Goal: Information Seeking & Learning: Learn about a topic

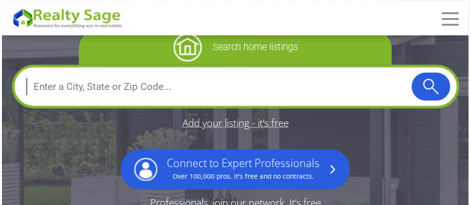
scroll to position [110, 0]
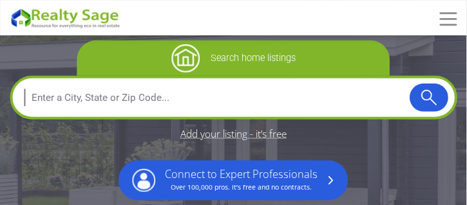
click at [279, 96] on input "text" at bounding box center [214, 97] width 391 height 31
click at [448, 19] on span at bounding box center [448, 19] width 17 height 2
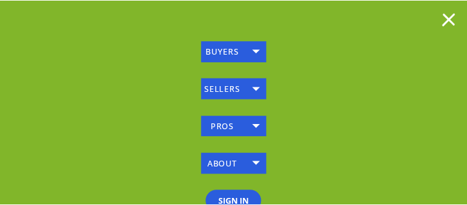
scroll to position [21, 0]
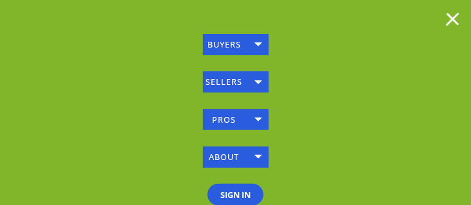
click at [454, 21] on span at bounding box center [452, 19] width 13 height 13
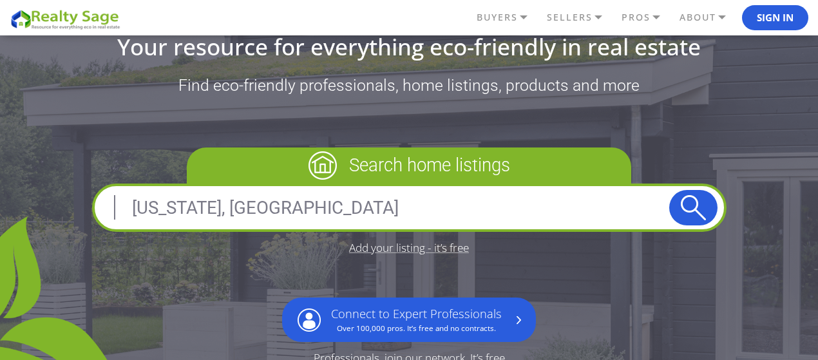
scroll to position [239, 0]
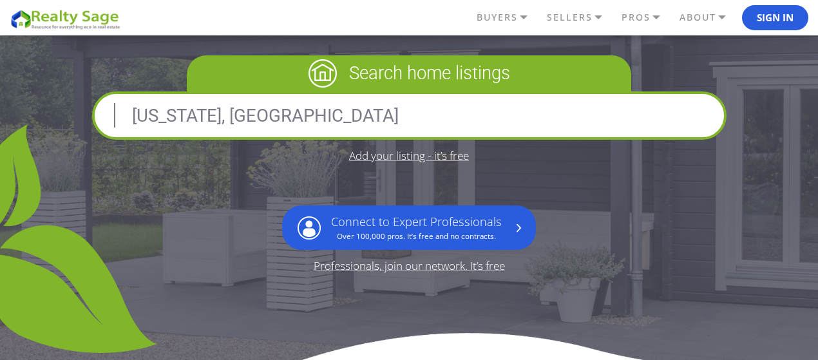
click at [466, 116] on button "submit" at bounding box center [693, 115] width 48 height 35
click at [466, 111] on button "submit" at bounding box center [693, 115] width 48 height 35
click at [466, 112] on button "submit" at bounding box center [693, 115] width 48 height 35
click at [466, 111] on button "submit" at bounding box center [693, 115] width 48 height 35
click at [466, 99] on div "Nevada, USA" at bounding box center [409, 115] width 634 height 48
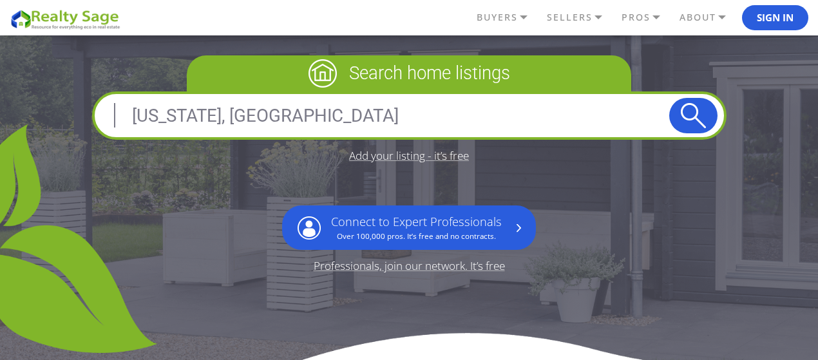
click at [466, 107] on input "Nevada, USA" at bounding box center [385, 115] width 568 height 31
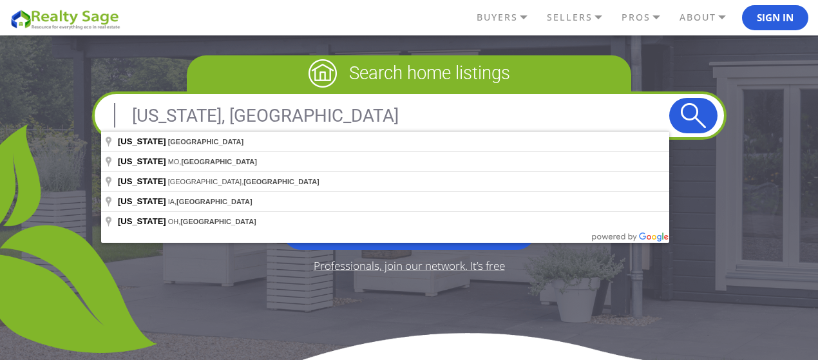
click at [466, 107] on input "Nevada, USA" at bounding box center [385, 115] width 568 height 31
click at [466, 106] on input "Nevada, USA" at bounding box center [385, 115] width 568 height 31
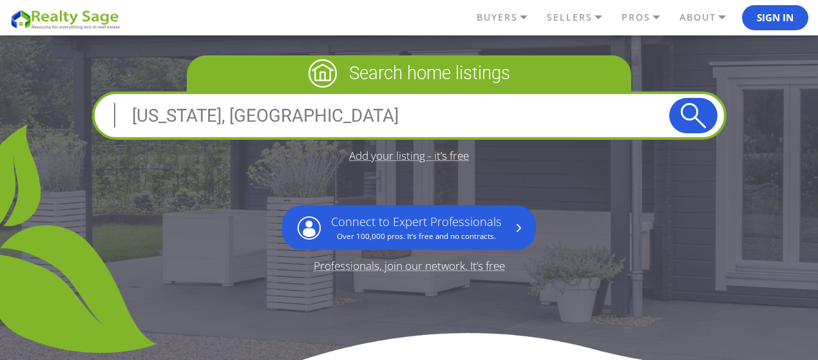
drag, startPoint x: 356, startPoint y: 107, endPoint x: 10, endPoint y: 87, distance: 345.8
click at [11, 87] on div "You’re the Your resource for everything eco-friendly in real estate Find eco-fr…" at bounding box center [409, 85] width 818 height 502
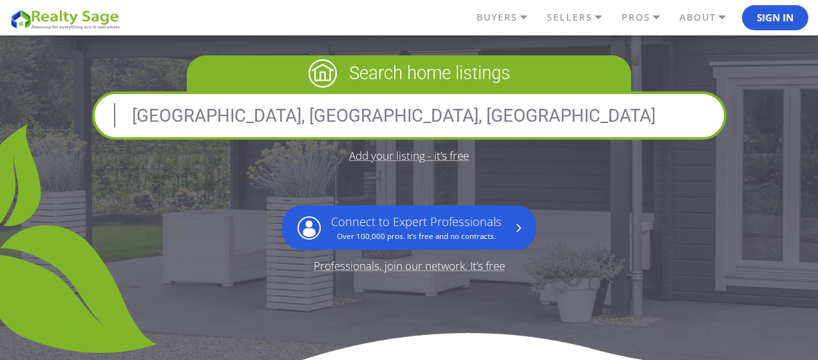
click at [466, 108] on button "submit" at bounding box center [693, 115] width 48 height 35
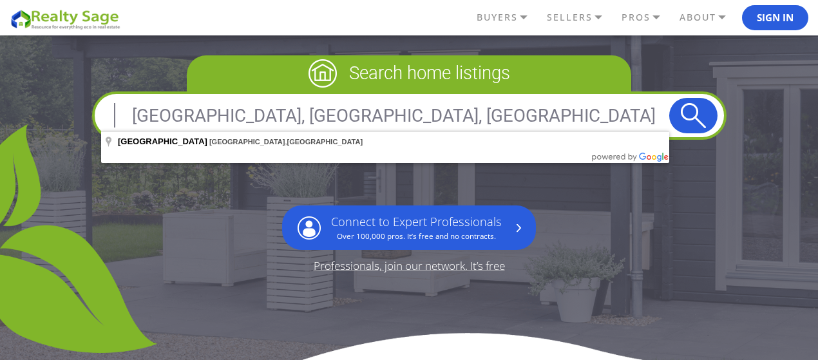
drag, startPoint x: 504, startPoint y: 113, endPoint x: 0, endPoint y: 158, distance: 505.7
click at [0, 158] on div "You’re the Your resource for everything eco-friendly in real estate Find eco-fr…" at bounding box center [409, 124] width 818 height 580
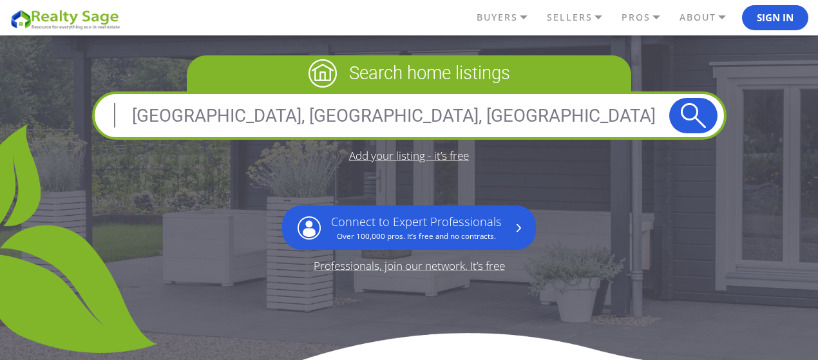
click at [287, 111] on input "San Francisco, CA, USA" at bounding box center [385, 115] width 568 height 31
click at [282, 120] on input "San Francisco, CA, USA" at bounding box center [385, 115] width 568 height 31
click at [466, 111] on button "submit" at bounding box center [693, 115] width 48 height 35
click at [466, 121] on input "San Francisco, CA, USA" at bounding box center [385, 115] width 568 height 31
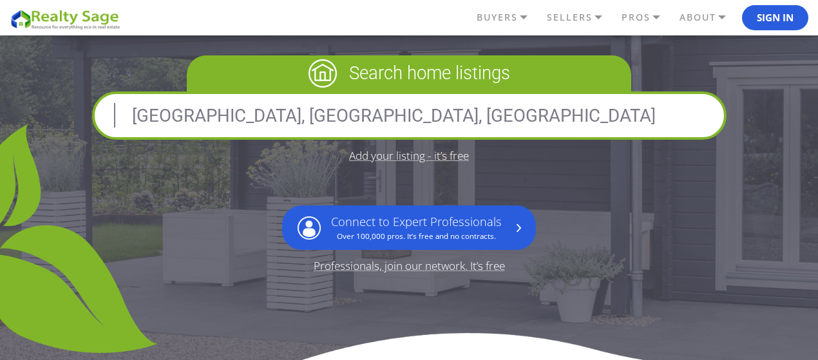
click at [466, 116] on button "submit" at bounding box center [693, 115] width 48 height 35
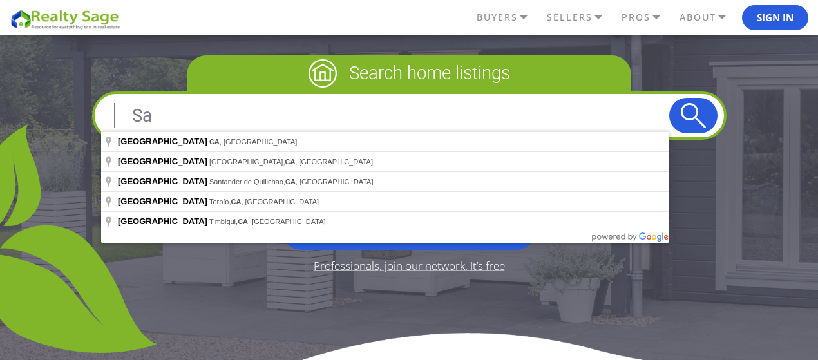
type input "S"
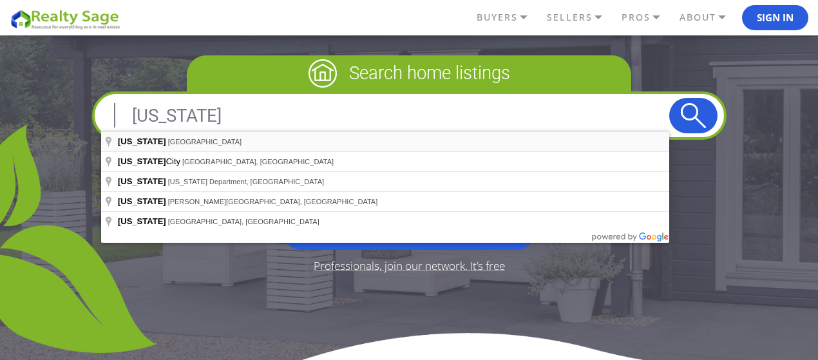
type input "Florida, USA"
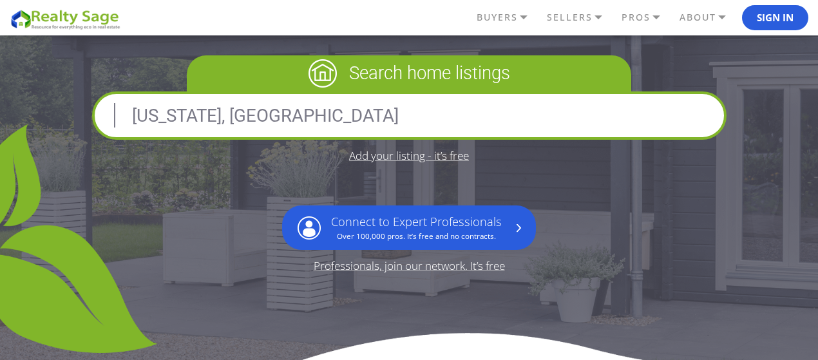
click at [466, 103] on button "submit" at bounding box center [693, 115] width 48 height 35
click at [466, 131] on button "submit" at bounding box center [693, 115] width 48 height 35
click at [466, 126] on button "submit" at bounding box center [693, 115] width 48 height 35
click at [0, 0] on div at bounding box center [0, 0] width 0 height 0
click at [466, 126] on button "submit" at bounding box center [693, 115] width 48 height 35
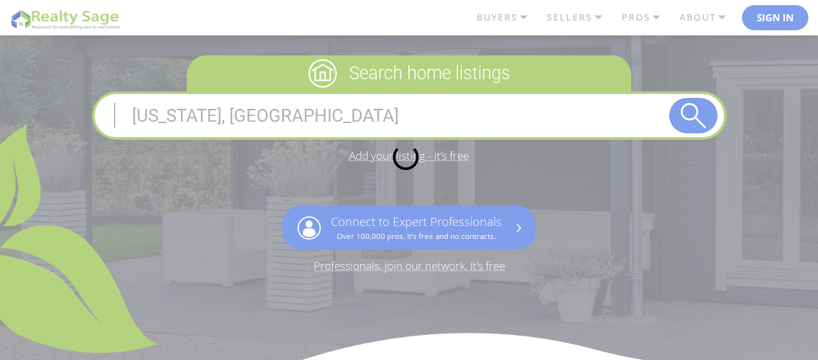
click at [466, 126] on div at bounding box center [409, 180] width 818 height 360
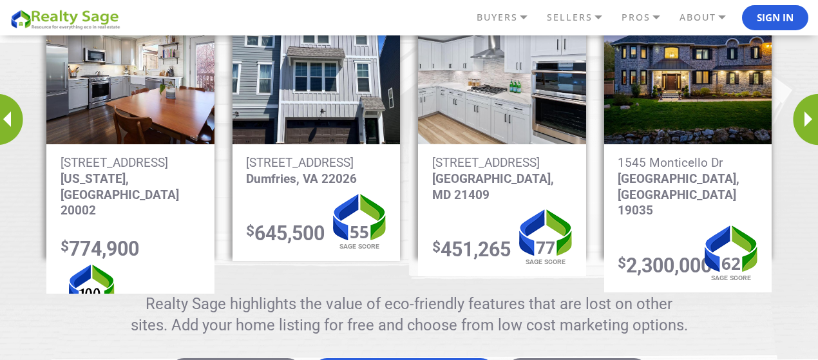
scroll to position [1141, 0]
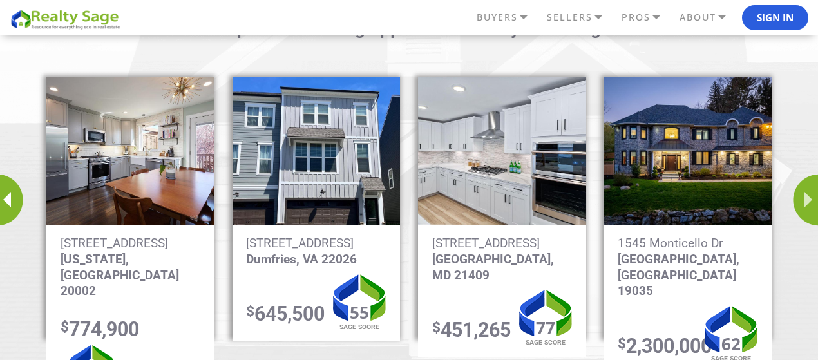
click at [466, 197] on div "Next slide" at bounding box center [806, 200] width 26 height 52
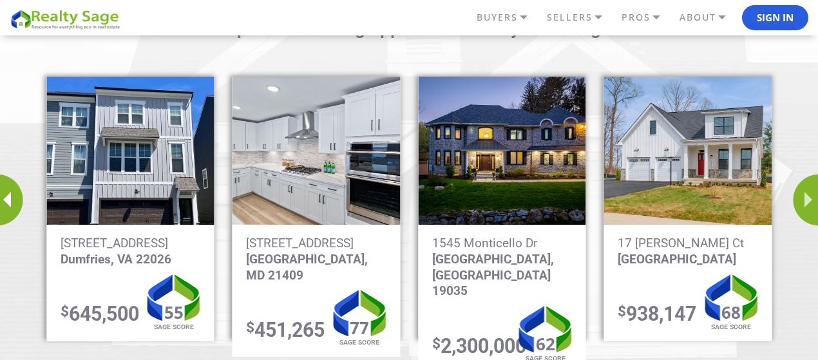
click at [466, 198] on div "Next slide" at bounding box center [806, 200] width 26 height 52
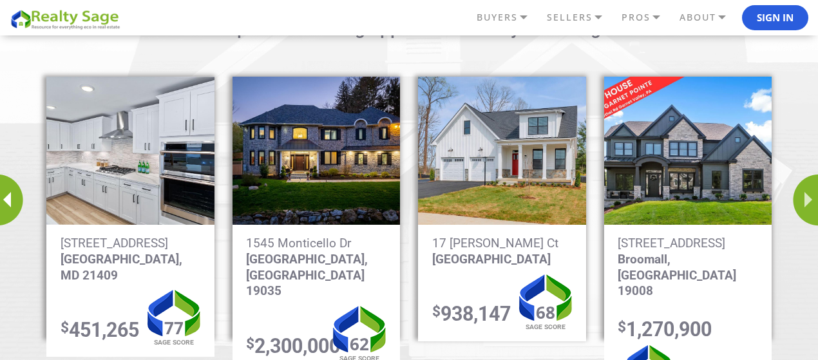
click at [466, 195] on div "Next slide" at bounding box center [806, 200] width 26 height 52
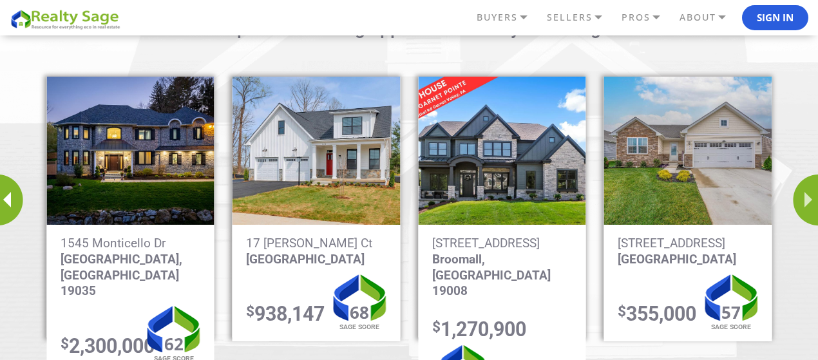
click at [466, 196] on div "Next slide" at bounding box center [806, 200] width 26 height 52
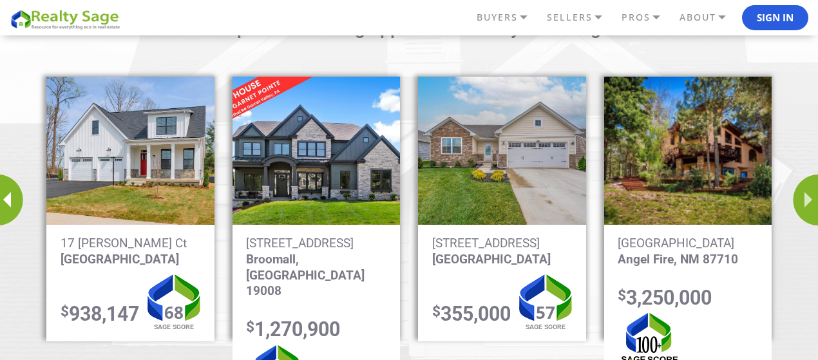
click at [466, 196] on div "Next slide" at bounding box center [806, 200] width 26 height 52
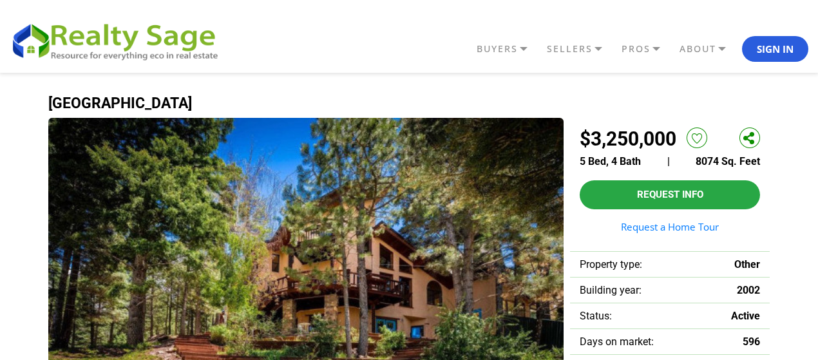
click at [251, 105] on h1 "Back Basin Road, Angel Fire, NM 87710, Angel Fire, NM 87710" at bounding box center [408, 103] width 721 height 16
click at [252, 105] on h1 "Back Basin Road, Angel Fire, NM 87710, Angel Fire, NM 87710" at bounding box center [408, 103] width 721 height 16
click at [252, 106] on h1 "Back Basin Road, Angel Fire, NM 87710, Angel Fire, NM 87710" at bounding box center [408, 103] width 721 height 16
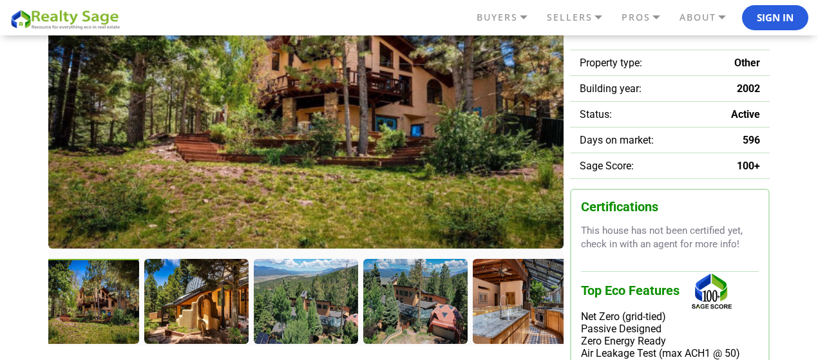
scroll to position [322, 0]
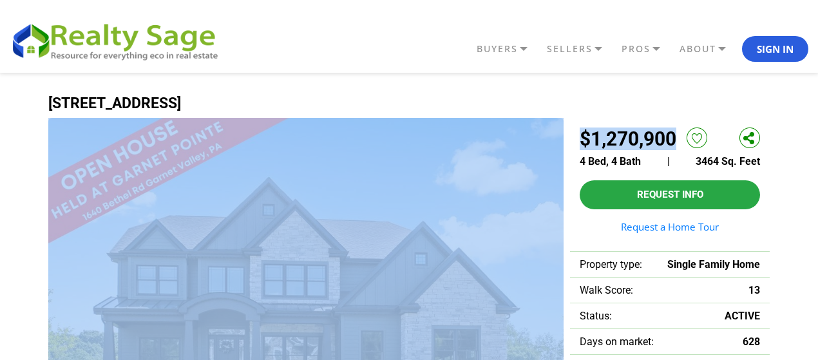
drag, startPoint x: 675, startPoint y: 135, endPoint x: 553, endPoint y: 144, distance: 122.7
click at [553, 145] on img at bounding box center [305, 284] width 515 height 332
copy div "Single Family Home for sale A rare opportunity for Main Line living without the…"
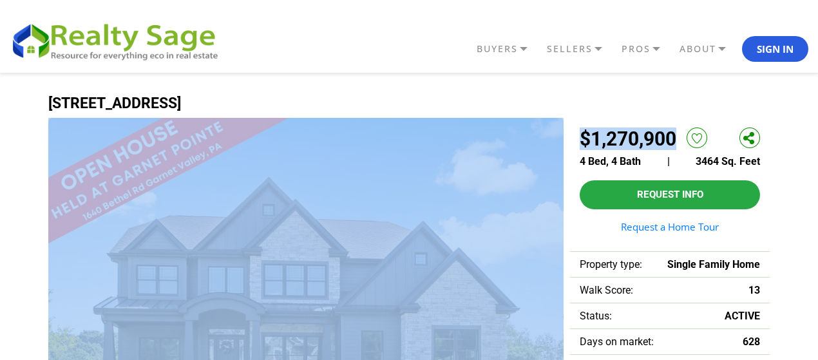
copy div "Single Family Home for sale A rare opportunity for Main Line living without the…"
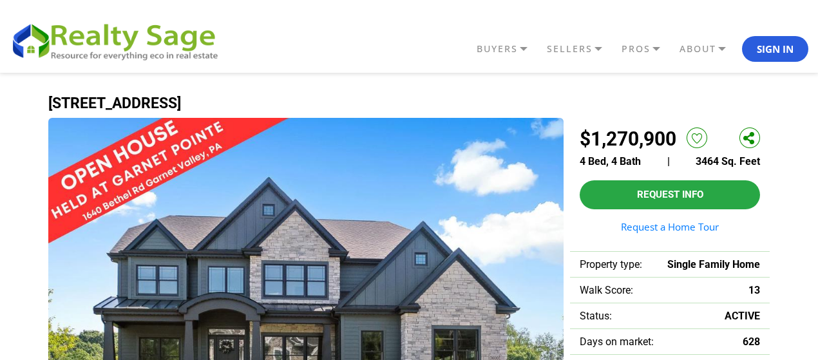
click at [640, 157] on span "4 Bed, 4 Bath" at bounding box center [610, 161] width 61 height 12
drag, startPoint x: 674, startPoint y: 139, endPoint x: 607, endPoint y: 138, distance: 67.6
click at [607, 138] on h2 "$1,270,900" at bounding box center [628, 139] width 97 height 23
copy h2 "270,900"
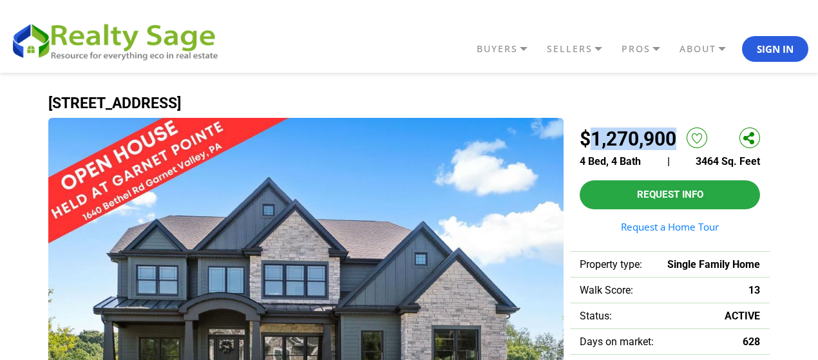
drag, startPoint x: 680, startPoint y: 140, endPoint x: 589, endPoint y: 138, distance: 90.8
click at [589, 138] on div "$1,270,900" at bounding box center [670, 142] width 180 height 28
copy h2 "1,270,900"
drag, startPoint x: 307, startPoint y: 100, endPoint x: 39, endPoint y: 105, distance: 268.0
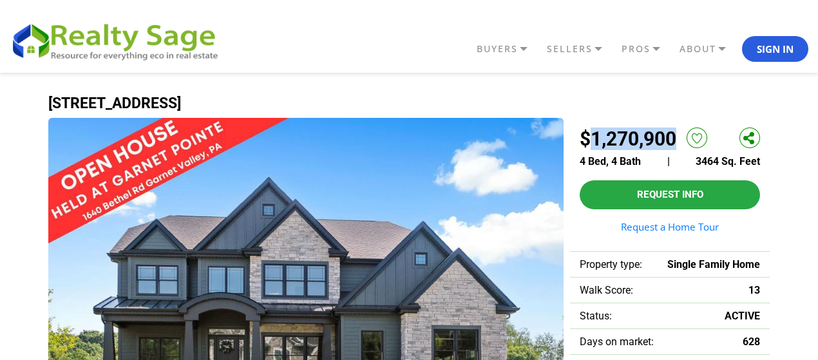
copy h1 "[STREET_ADDRESS]"
drag, startPoint x: 720, startPoint y: 162, endPoint x: 696, endPoint y: 160, distance: 23.9
click at [696, 160] on span "3464 Sq. Feet" at bounding box center [728, 161] width 64 height 12
copy span "3464"
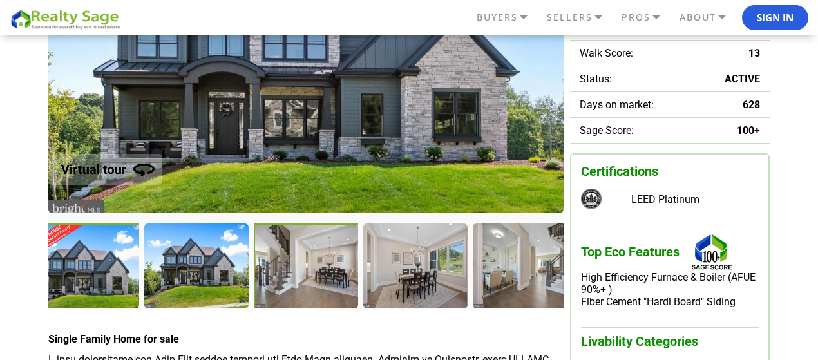
scroll to position [258, 0]
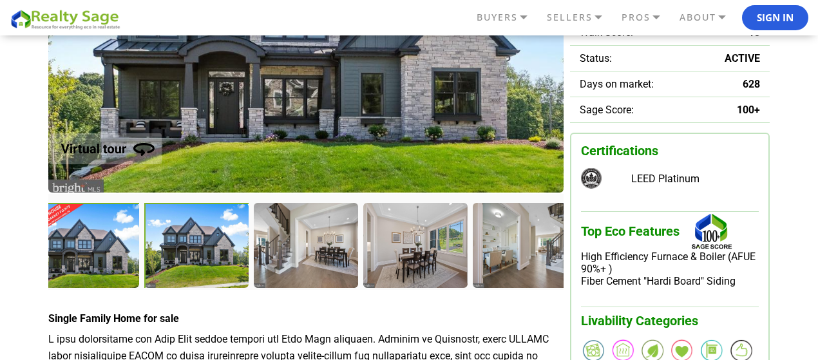
click at [205, 258] on div at bounding box center [197, 247] width 107 height 88
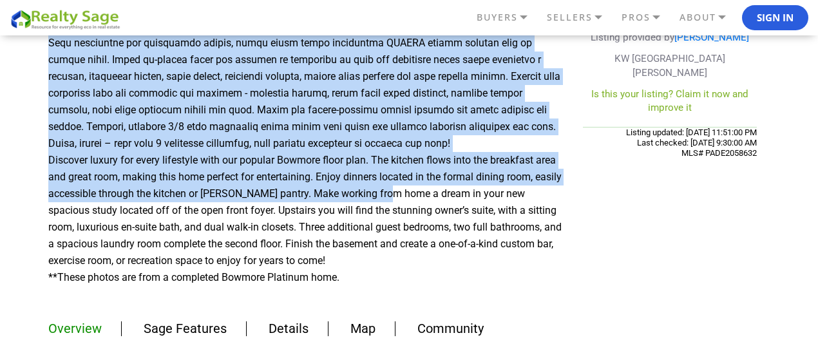
scroll to position [709, 0]
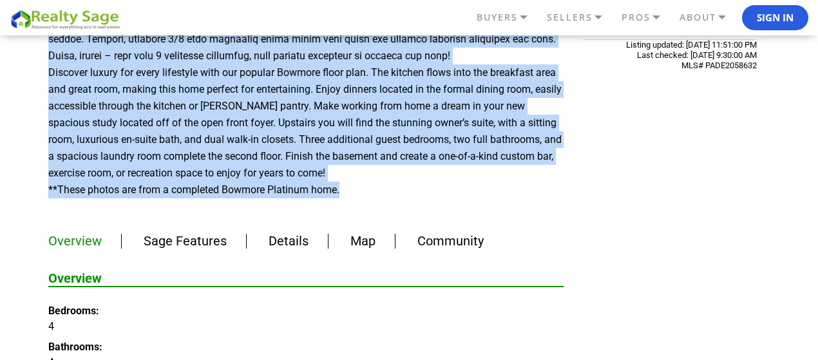
drag, startPoint x: 47, startPoint y: 149, endPoint x: 431, endPoint y: 189, distance: 386.0
copy p "A rare opportunity for Main Line living without the Main Line pricetag. Welcome…"
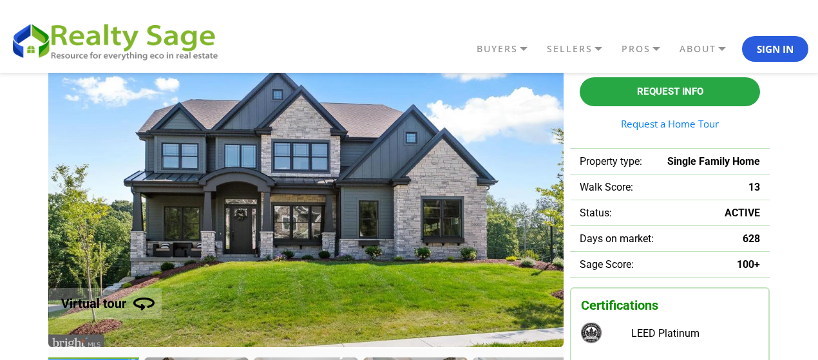
scroll to position [193, 0]
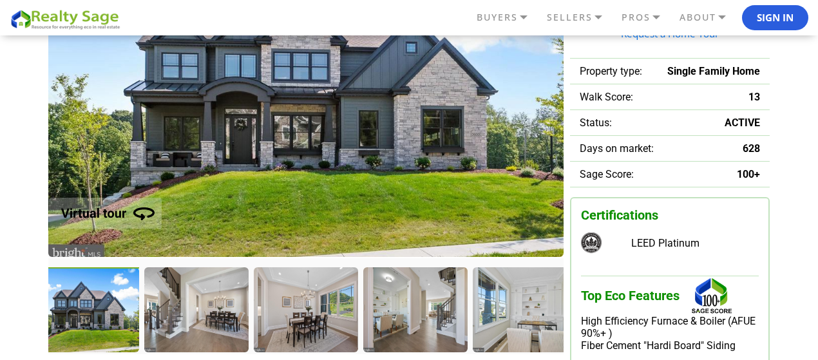
drag, startPoint x: 451, startPoint y: 162, endPoint x: 307, endPoint y: 154, distance: 143.8
click at [319, 155] on img at bounding box center [305, 91] width 515 height 332
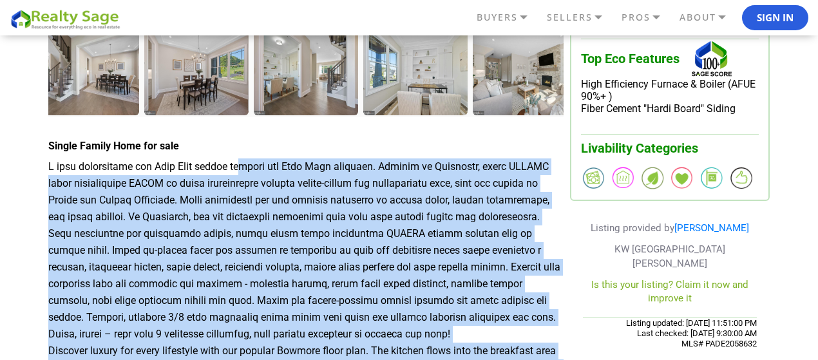
scroll to position [451, 0]
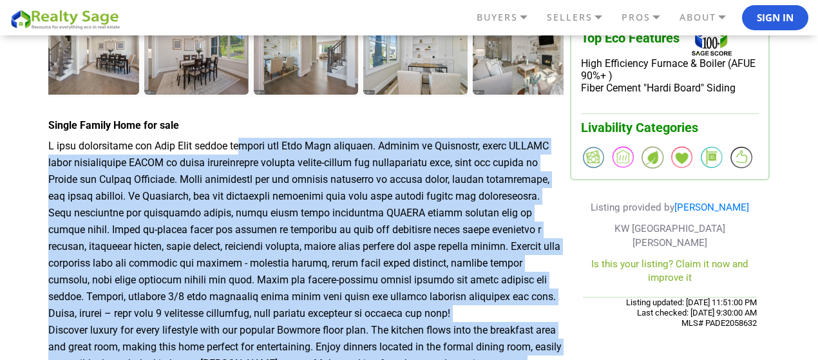
click at [356, 183] on p "Discover luxury for every lifestyle with our popular Bowmore floor plan. The ki…" at bounding box center [305, 297] width 515 height 318
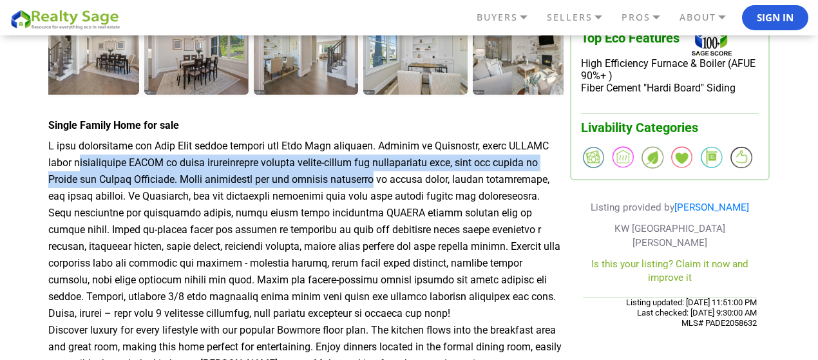
drag, startPoint x: 365, startPoint y: 145, endPoint x: 192, endPoint y: 182, distance: 176.5
click at [192, 182] on p "Discover luxury for every lifestyle with our popular Bowmore floor plan. The ki…" at bounding box center [305, 297] width 515 height 318
copy p "Welcome to Ashbrooke, where LUXURY meets unparalleled VALUE in every meticulous…"
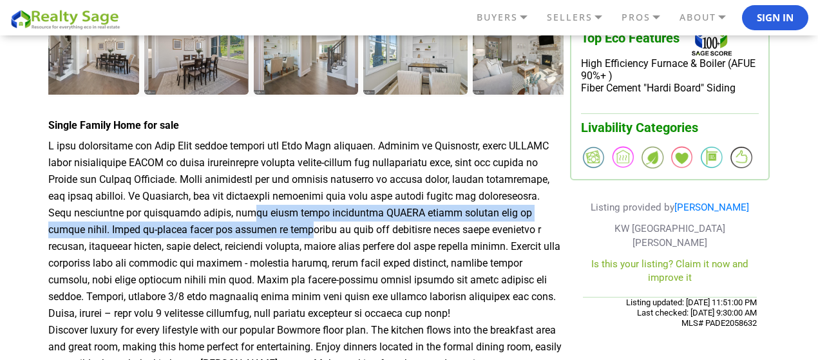
drag, startPoint x: 115, startPoint y: 212, endPoint x: 128, endPoint y: 225, distance: 17.8
click at [128, 225] on p "Discover luxury for every lifestyle with our popular Bowmore floor plan. The ki…" at bounding box center [305, 297] width 515 height 318
copy p "With thoughtful and functional design, these homes offer completely USABLE squa…"
drag, startPoint x: 728, startPoint y: 205, endPoint x: 681, endPoint y: 202, distance: 47.2
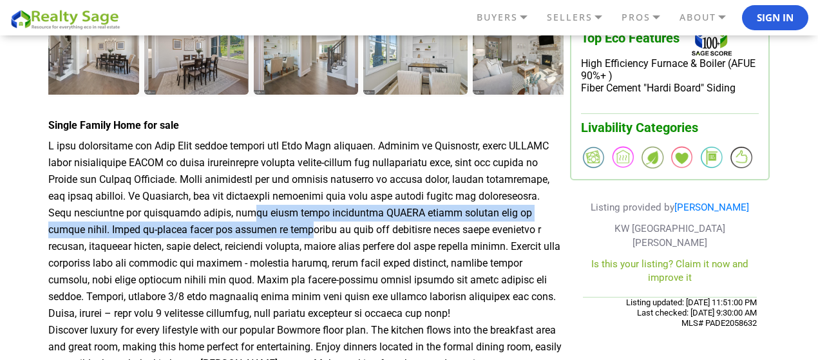
click at [681, 202] on span "Listing provided by Gary Mercer" at bounding box center [670, 208] width 158 height 12
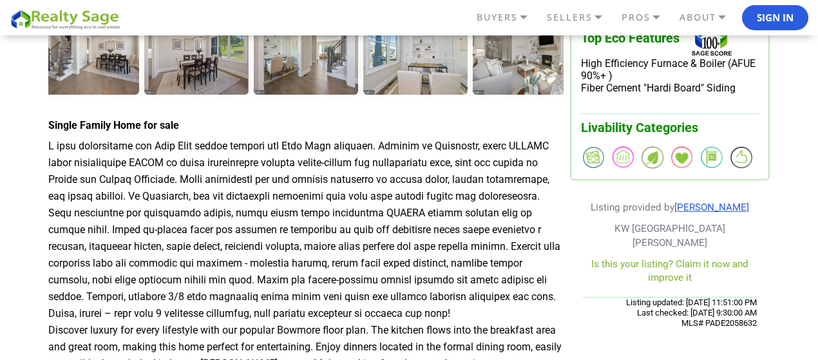
drag, startPoint x: 741, startPoint y: 204, endPoint x: 687, endPoint y: 202, distance: 54.8
click at [687, 202] on p "Listing provided by Gary Mercer" at bounding box center [670, 208] width 158 height 14
click at [319, 209] on p "Discover luxury for every lifestyle with our popular Bowmore floor plan. The ki…" at bounding box center [305, 297] width 515 height 318
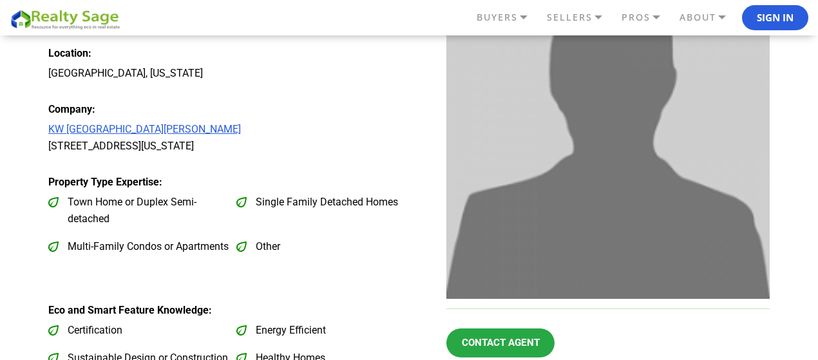
scroll to position [129, 0]
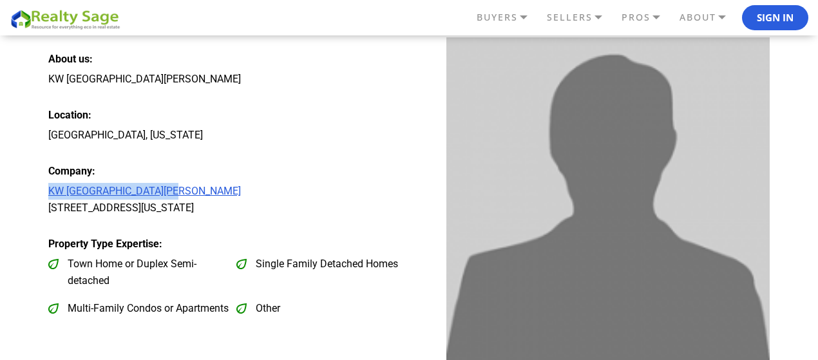
drag, startPoint x: 183, startPoint y: 191, endPoint x: 18, endPoint y: 190, distance: 164.9
copy link "KW [GEOGRAPHIC_DATA][PERSON_NAME]"
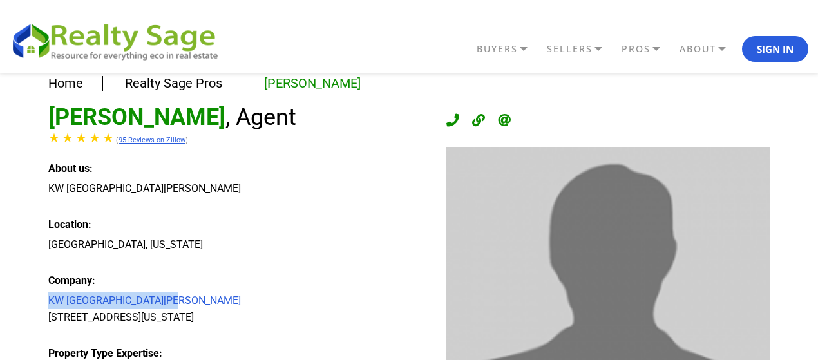
scroll to position [0, 0]
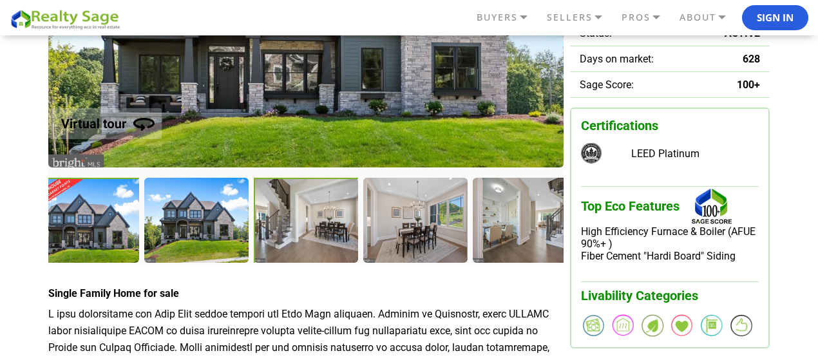
scroll to position [322, 0]
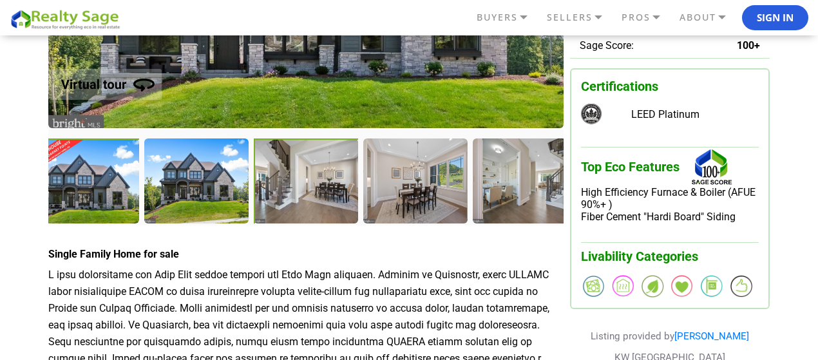
click at [285, 205] on div at bounding box center [307, 182] width 107 height 88
click at [415, 202] on div at bounding box center [416, 182] width 107 height 88
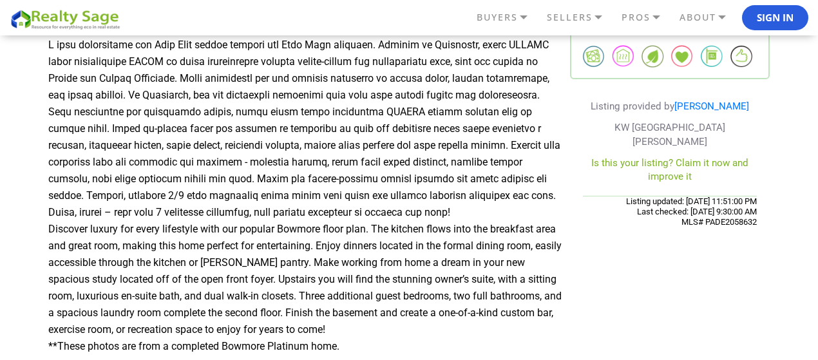
scroll to position [580, 0]
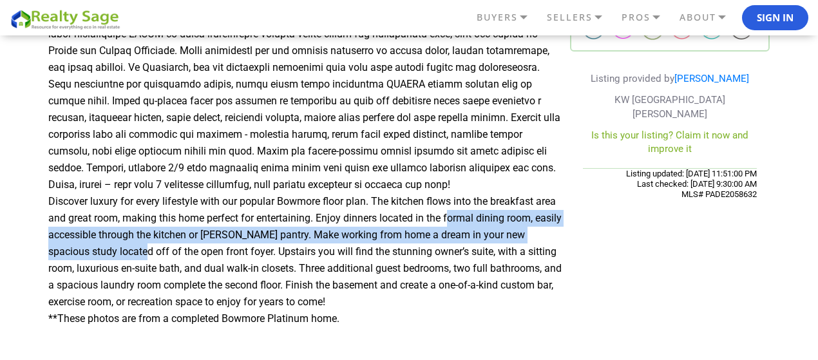
drag, startPoint x: 172, startPoint y: 259, endPoint x: 449, endPoint y: 225, distance: 279.0
click at [449, 225] on p "Discover luxury for every lifestyle with our popular Bowmore floor plan. The ki…" at bounding box center [305, 168] width 515 height 318
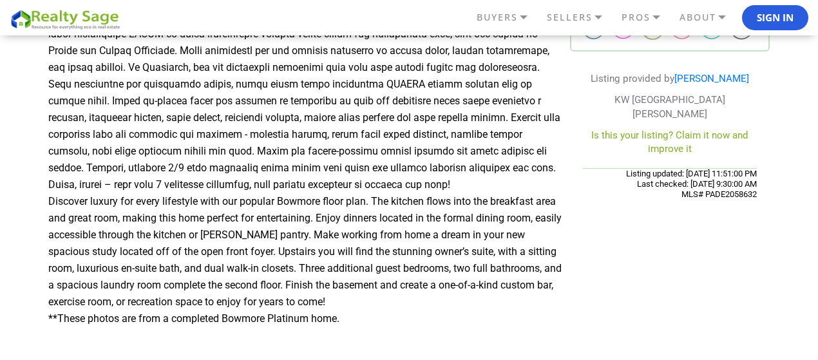
click at [341, 200] on p "Discover luxury for every lifestyle with our popular Bowmore floor plan. The ki…" at bounding box center [305, 168] width 515 height 318
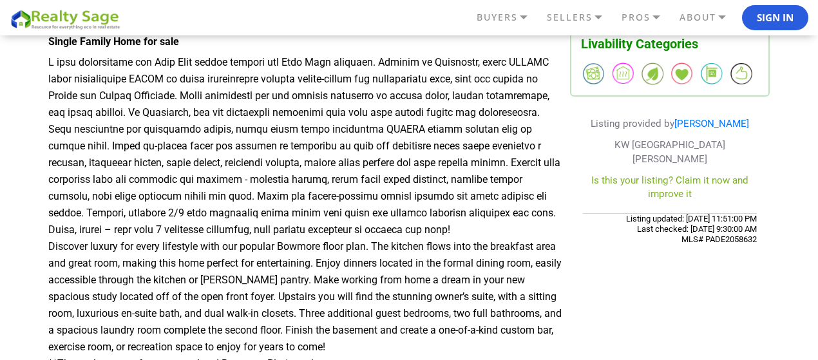
scroll to position [515, 0]
